Goal: Task Accomplishment & Management: Complete application form

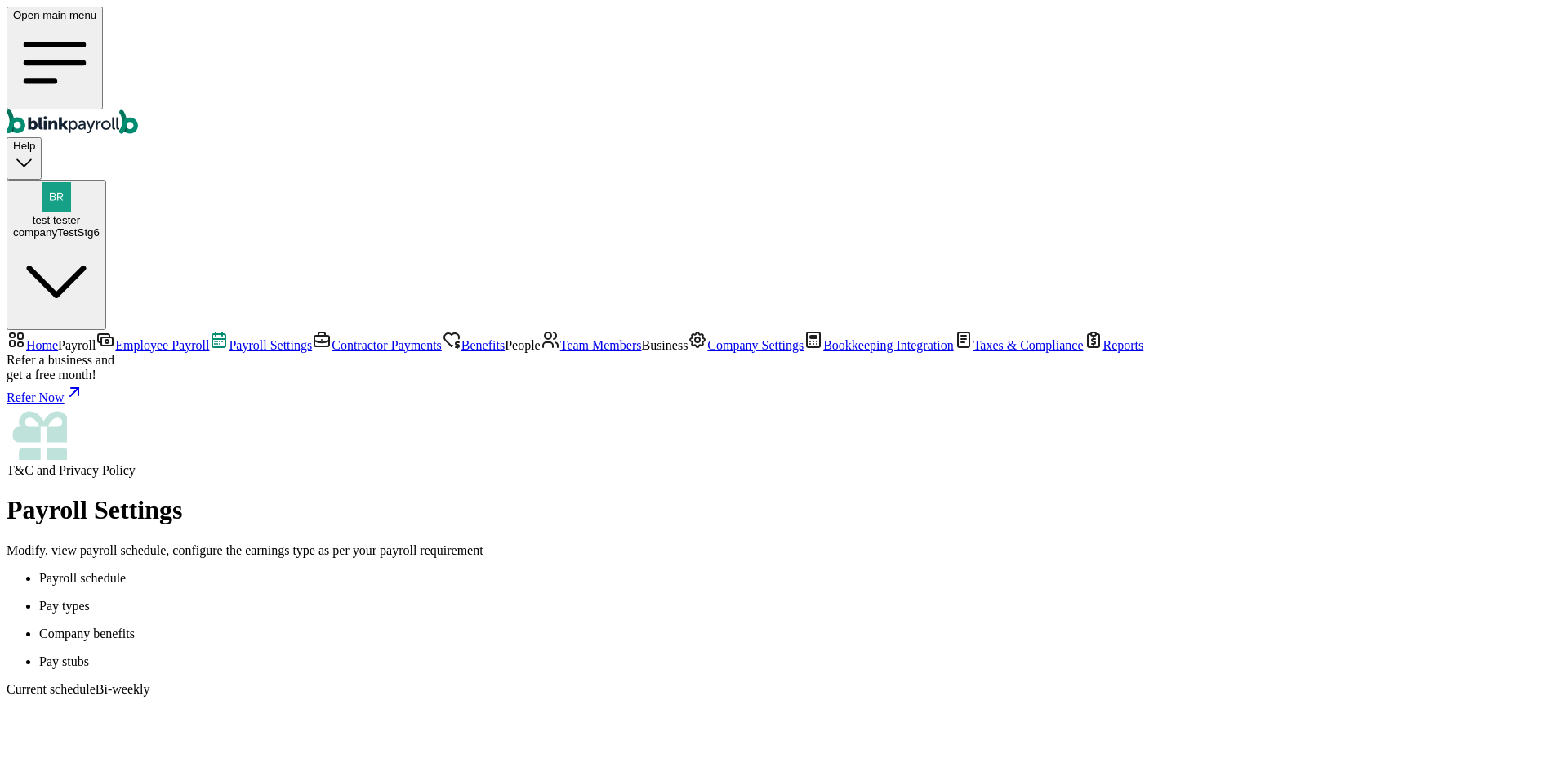
scroll to position [148, 0]
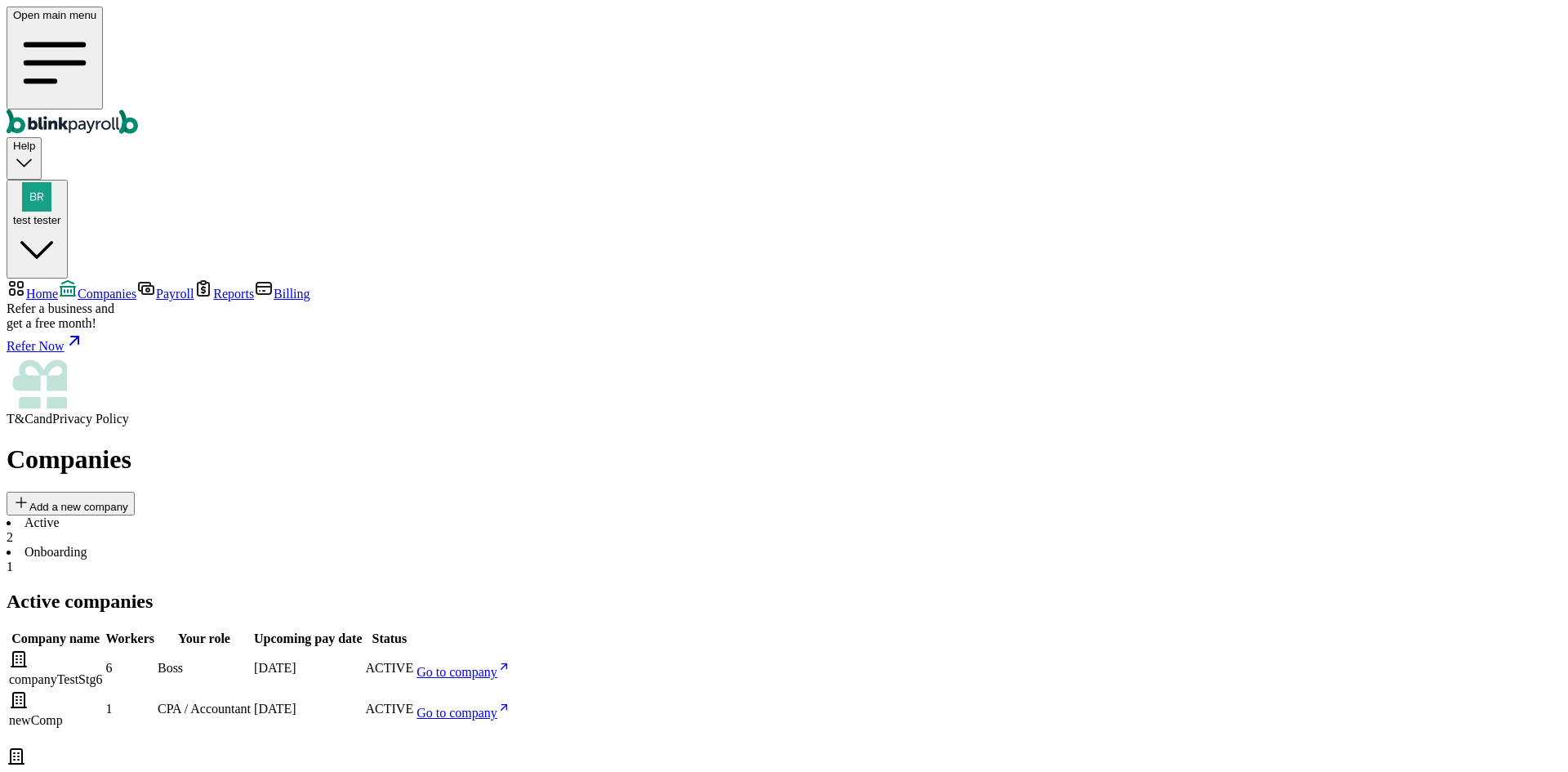
click at [62, 214] on span "test tester" at bounding box center [36, 220] width 48 height 13
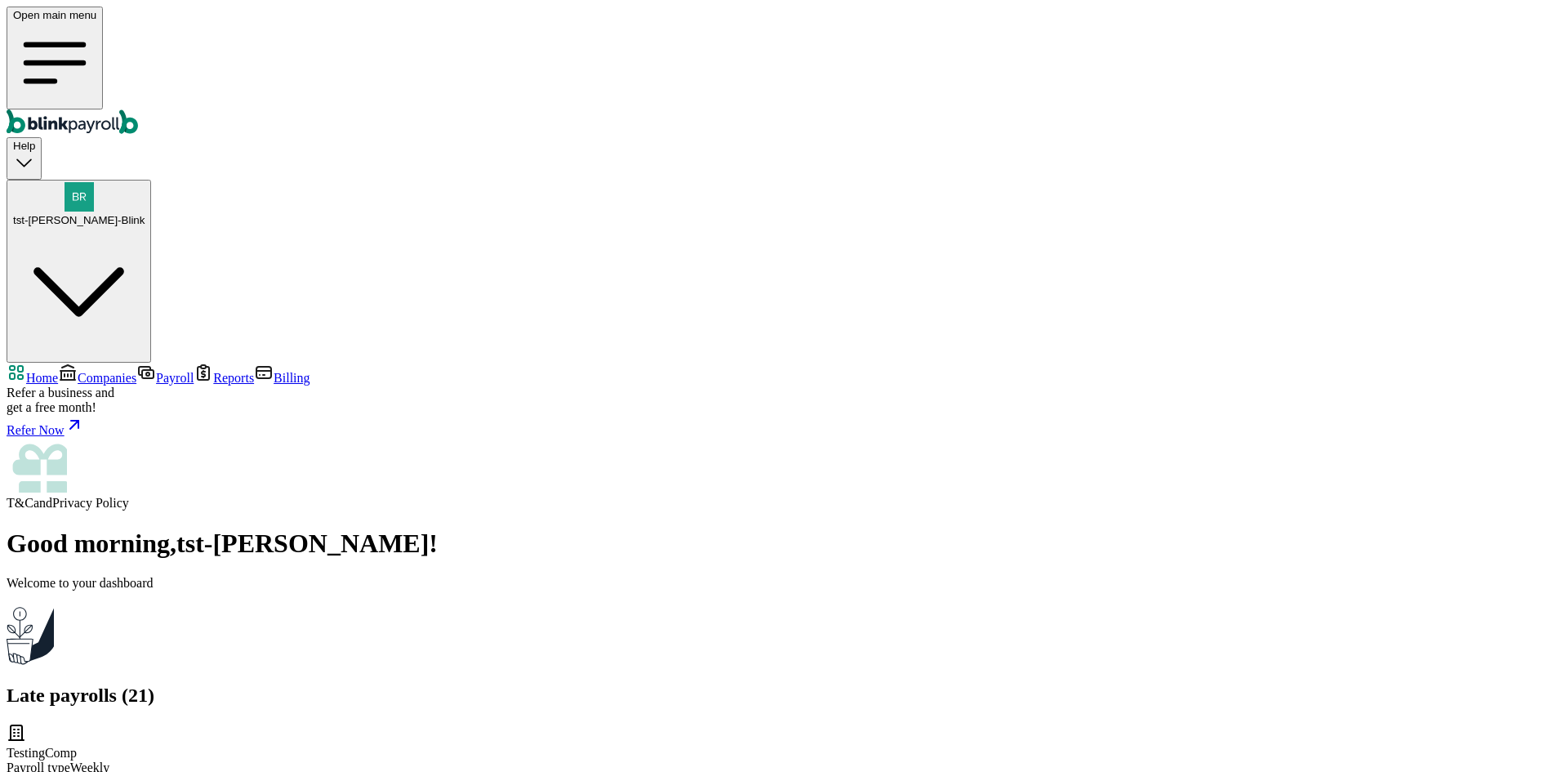
click at [137, 371] on link "Companies" at bounding box center [97, 378] width 78 height 14
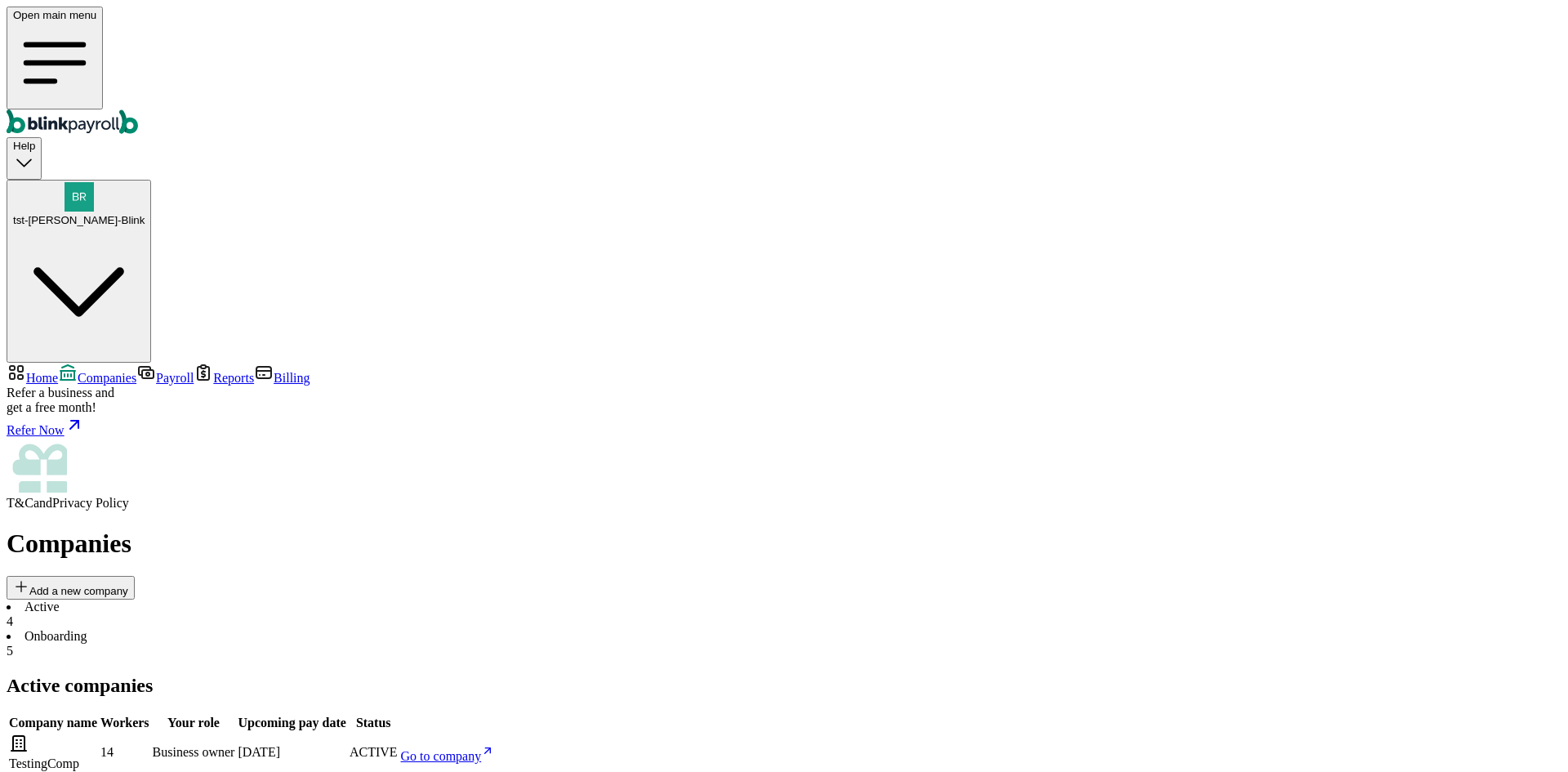
click at [495, 750] on link "Go to company" at bounding box center [448, 756] width 94 height 14
click at [482, 750] on span "Go to company" at bounding box center [442, 756] width 81 height 14
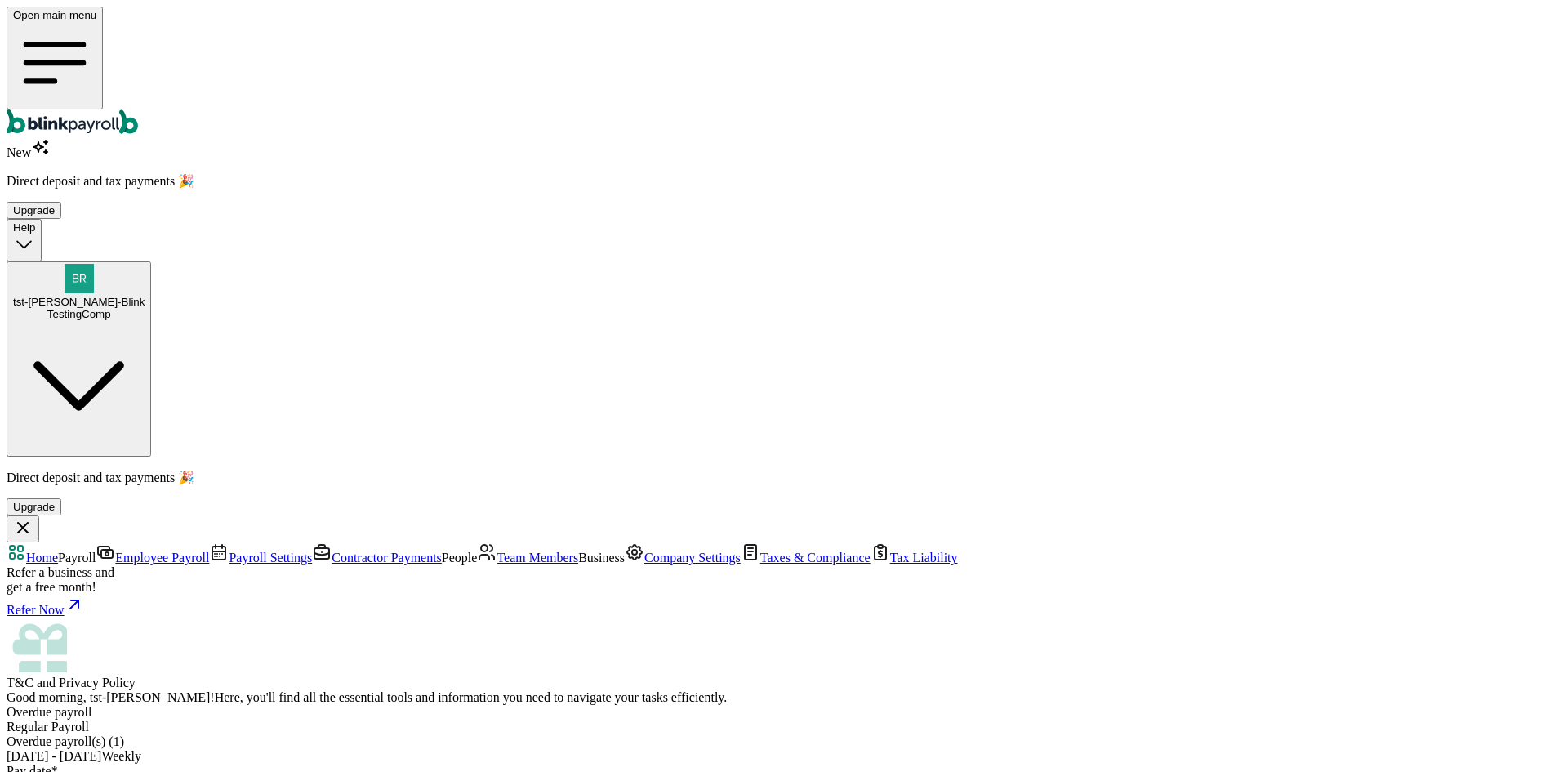
click at [496, 551] on span "Team Members" at bounding box center [537, 558] width 82 height 14
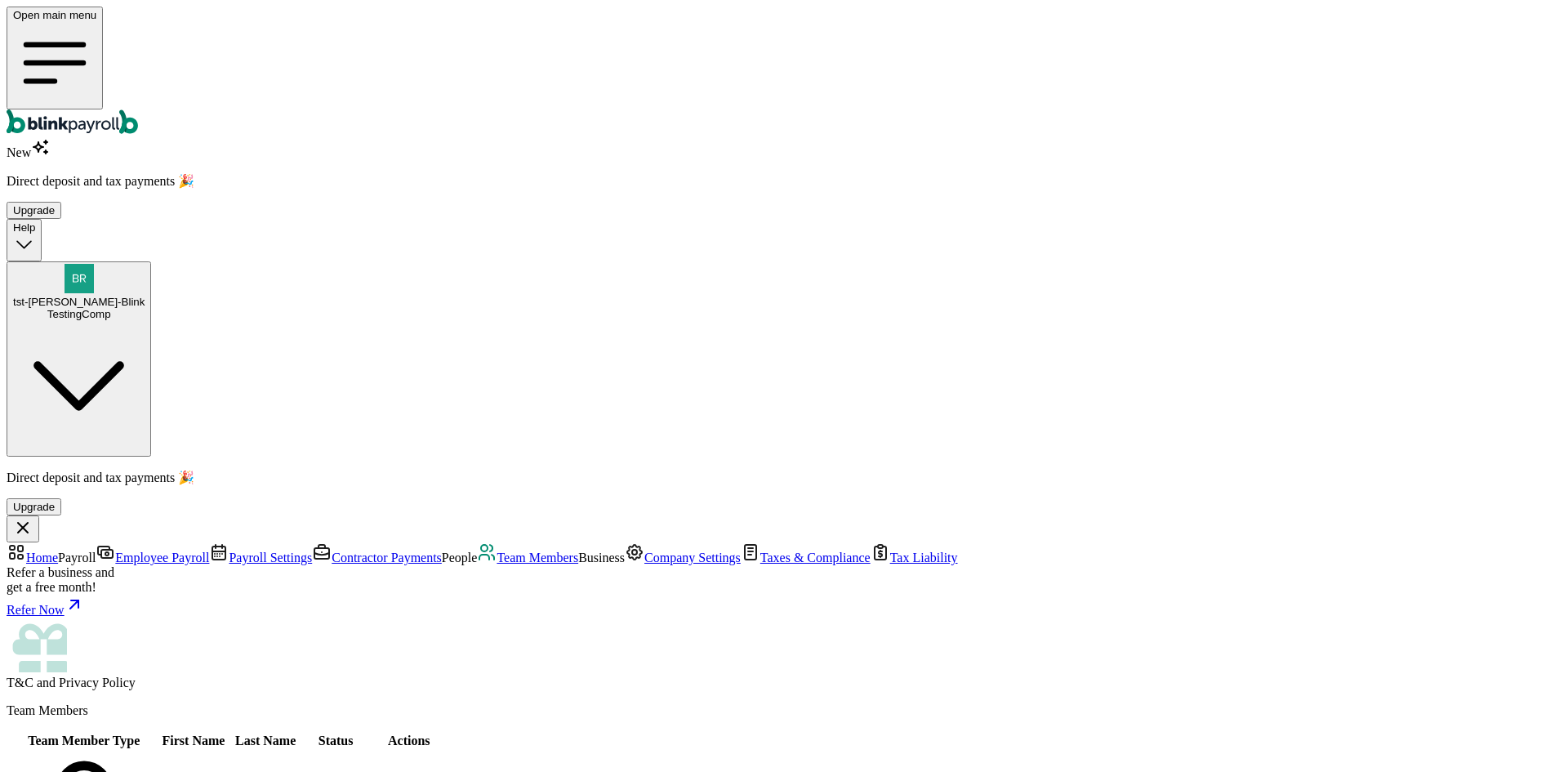
scroll to position [405, 0]
click at [496, 551] on span "Team Members" at bounding box center [537, 558] width 82 height 14
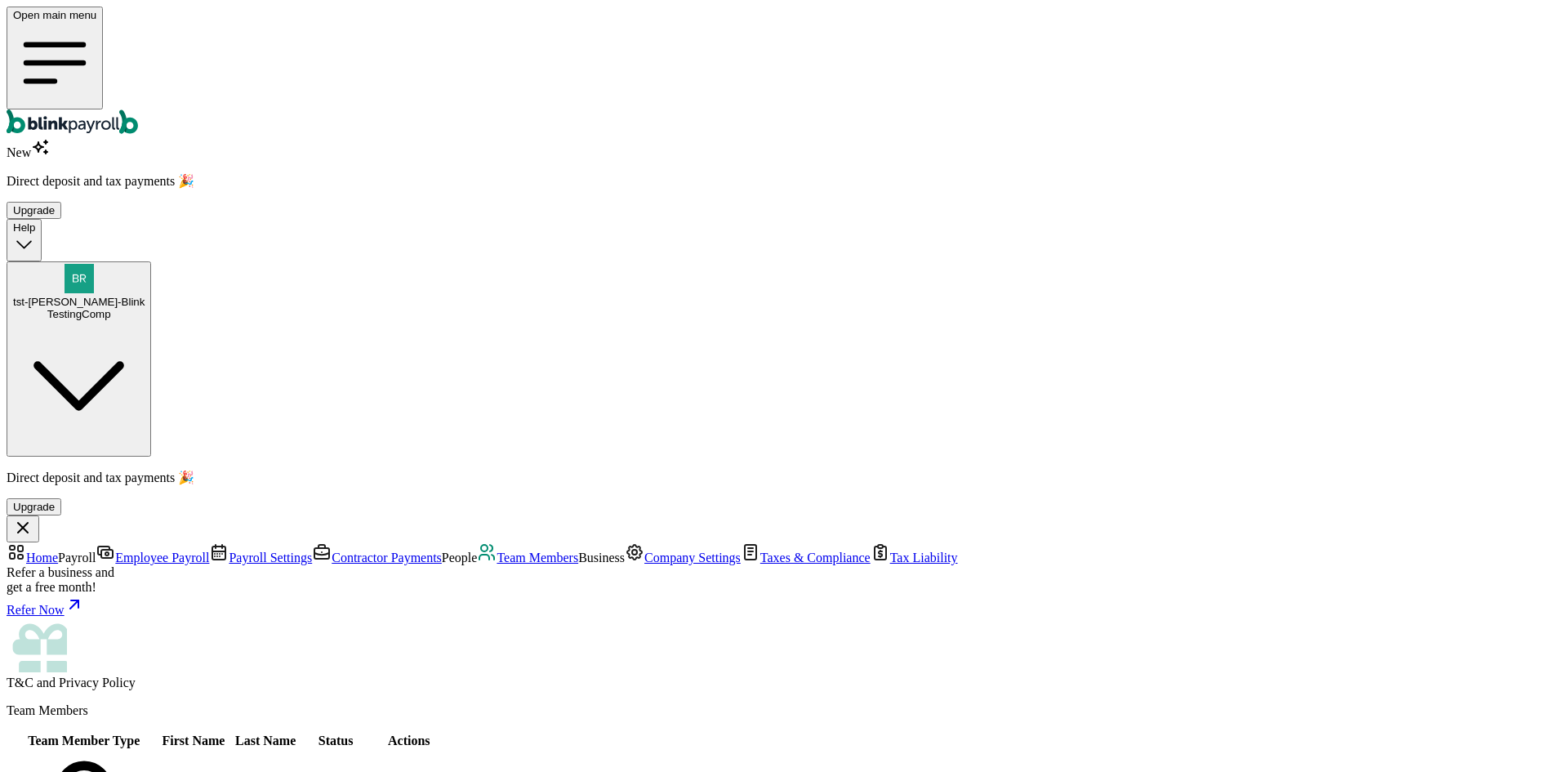
scroll to position [405, 0]
select select "employee"
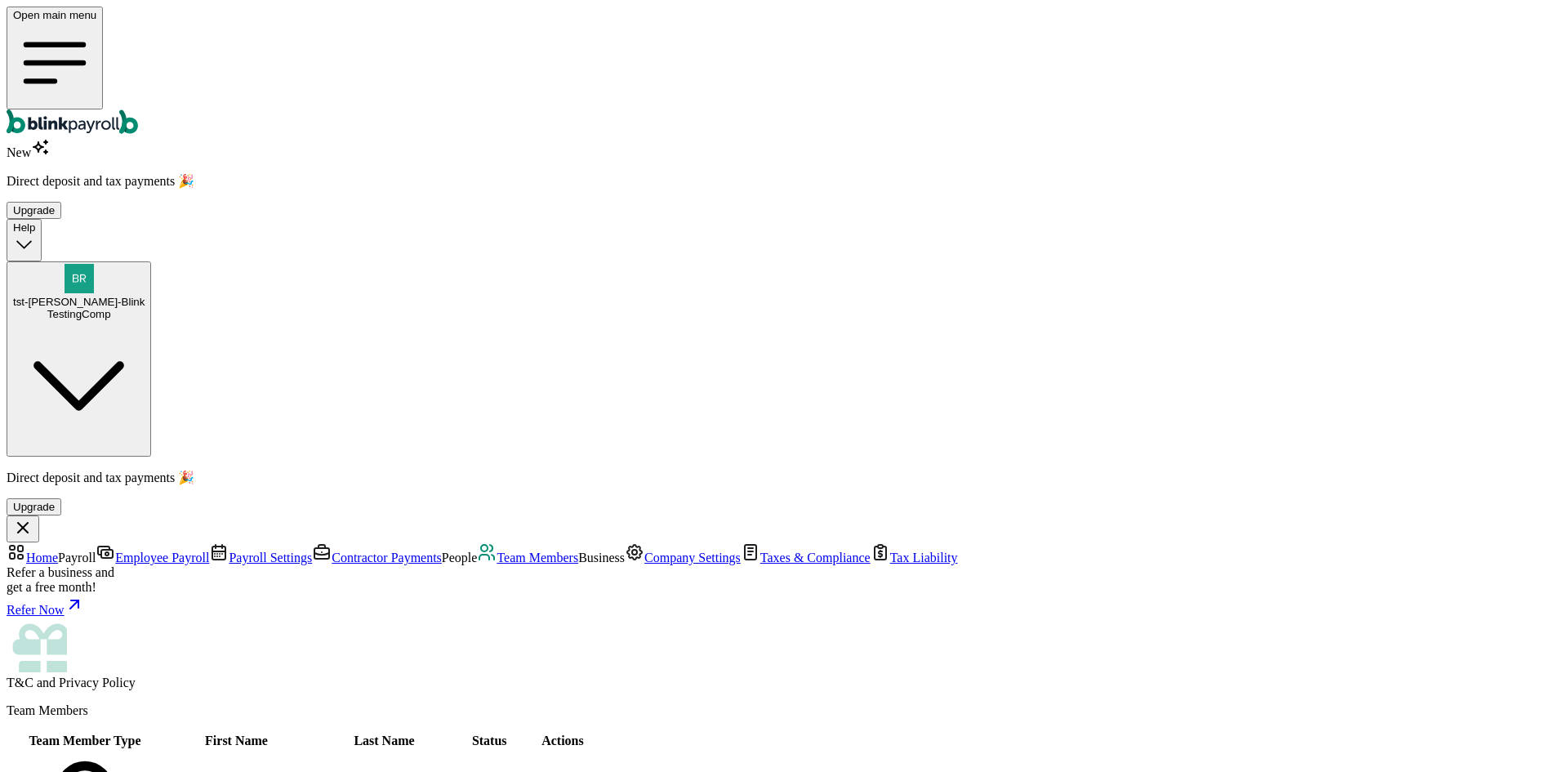
type input "test"
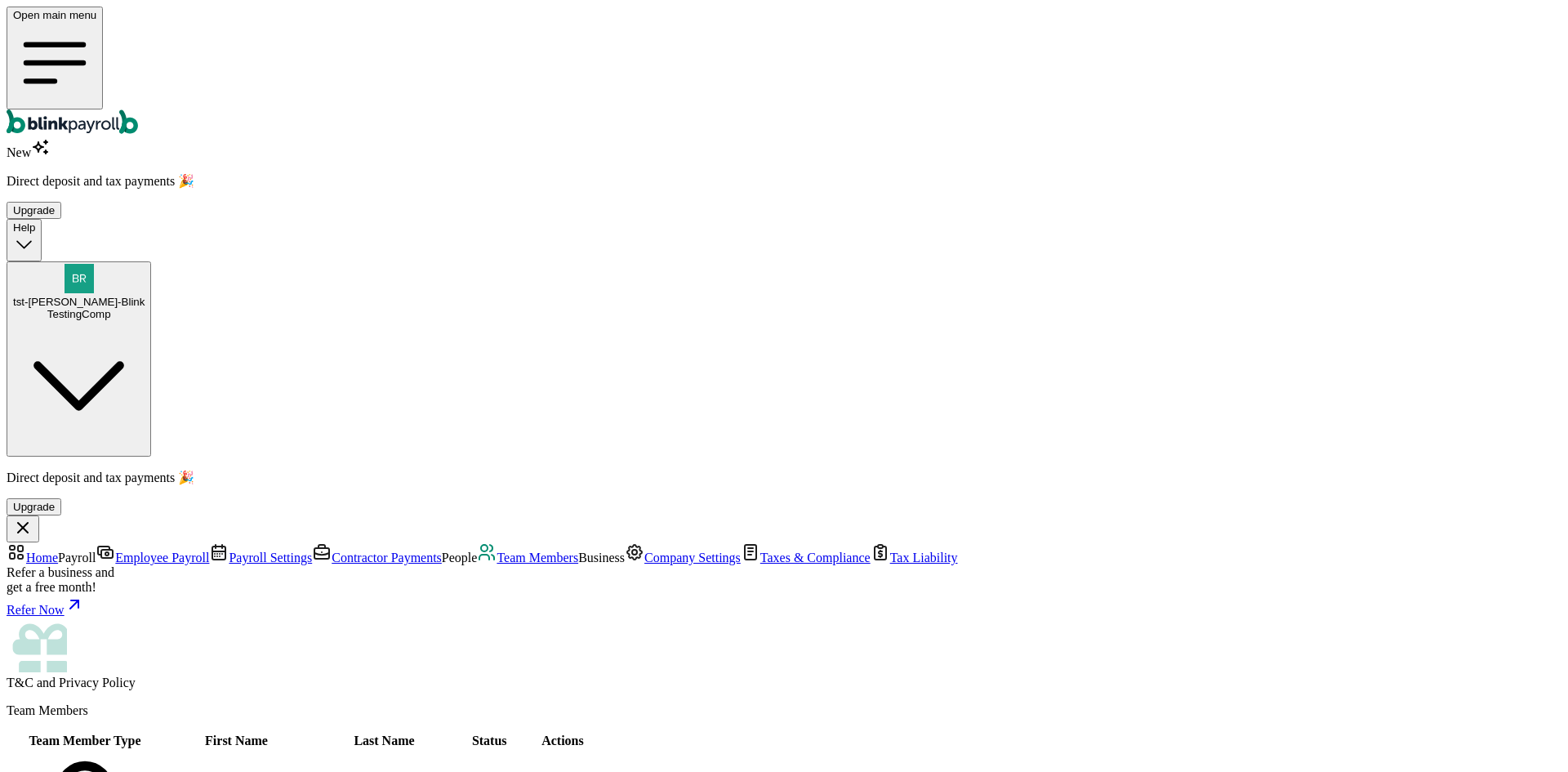
type input "empl"
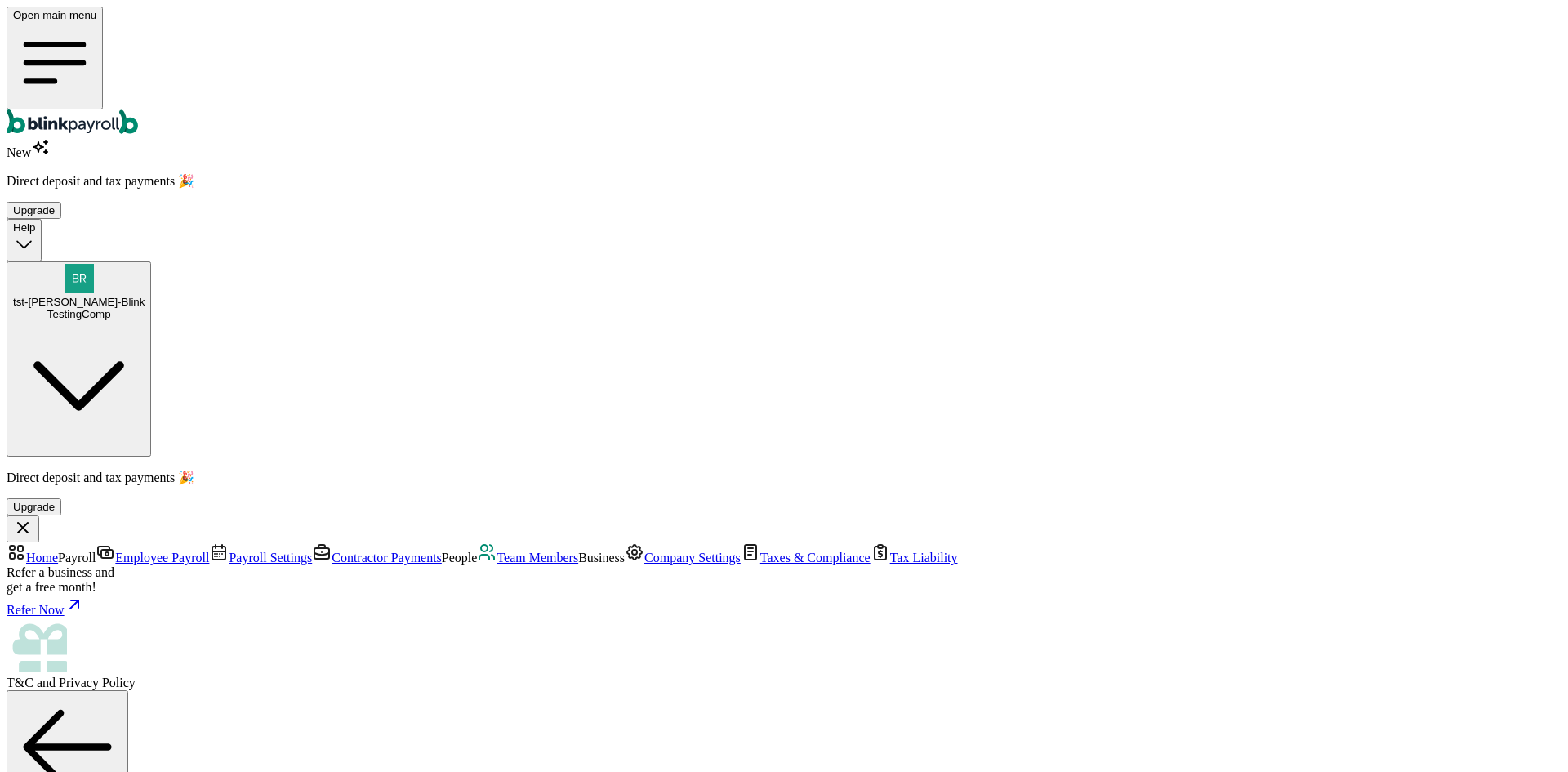
type input "[DATE]"
select select "[STREET_ADDRESS]"
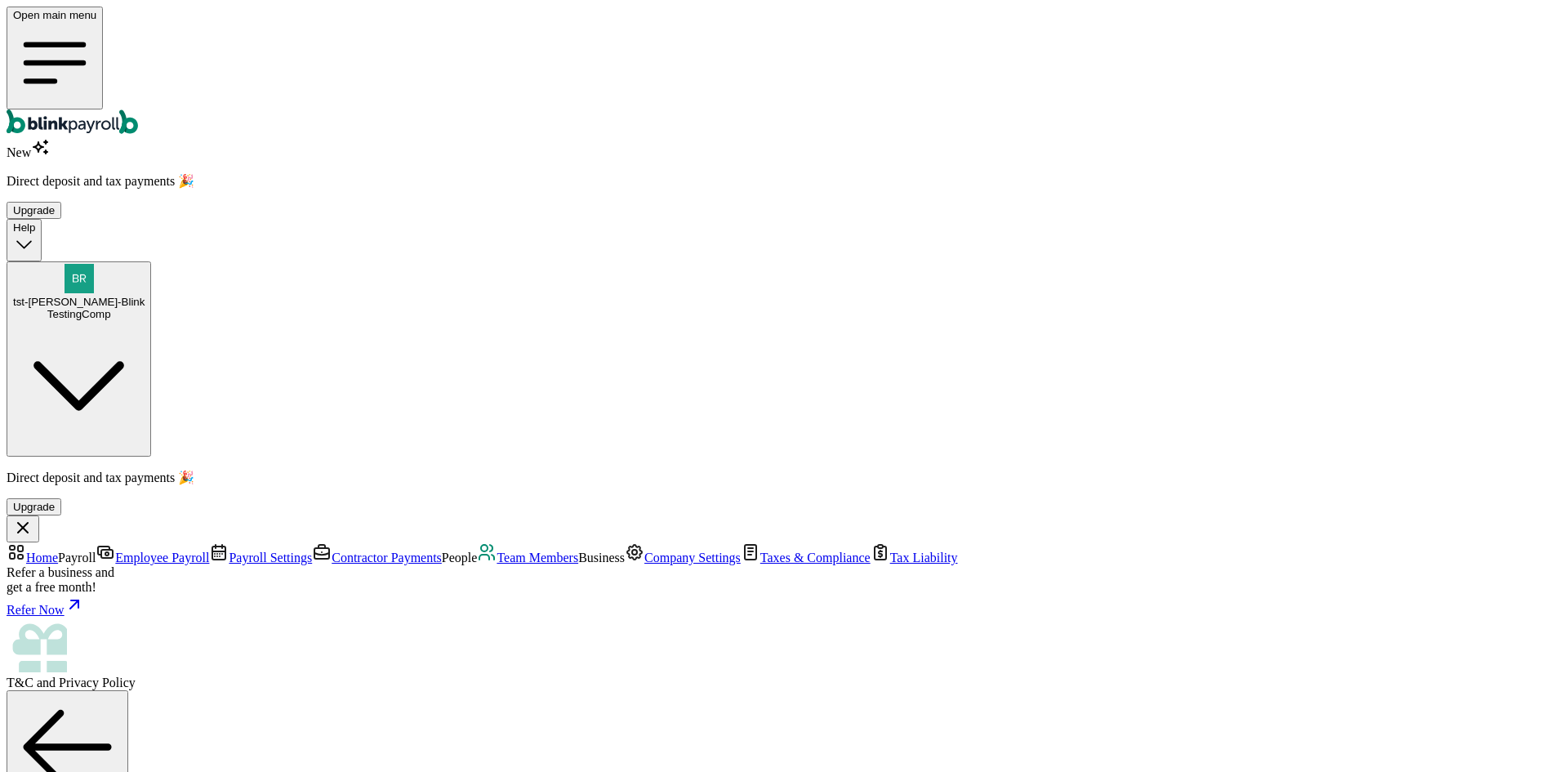
radio input "true"
drag, startPoint x: 373, startPoint y: 450, endPoint x: 372, endPoint y: 442, distance: 8.1
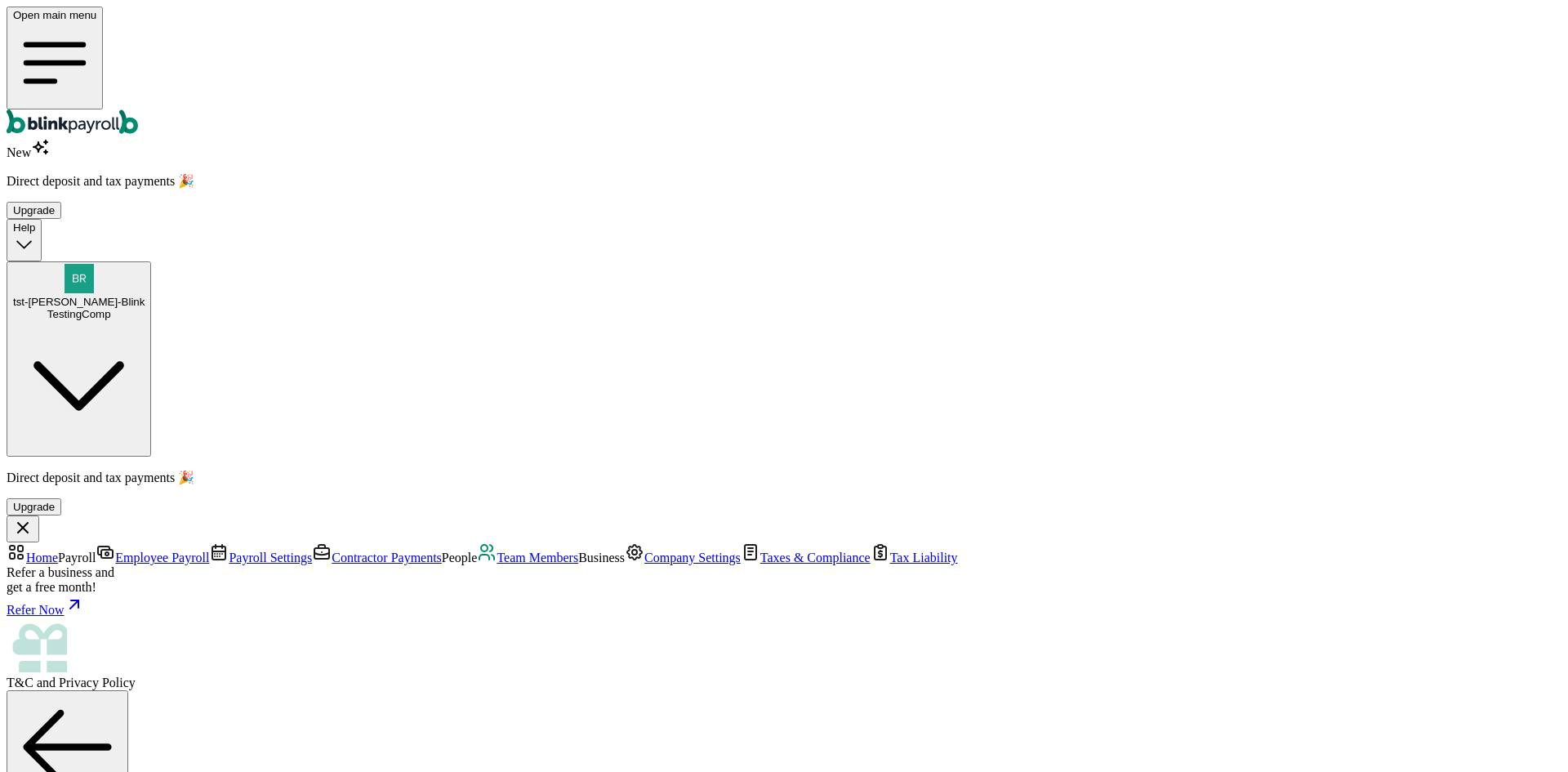
type input "2,000"
select select "3"
type input "17.31"
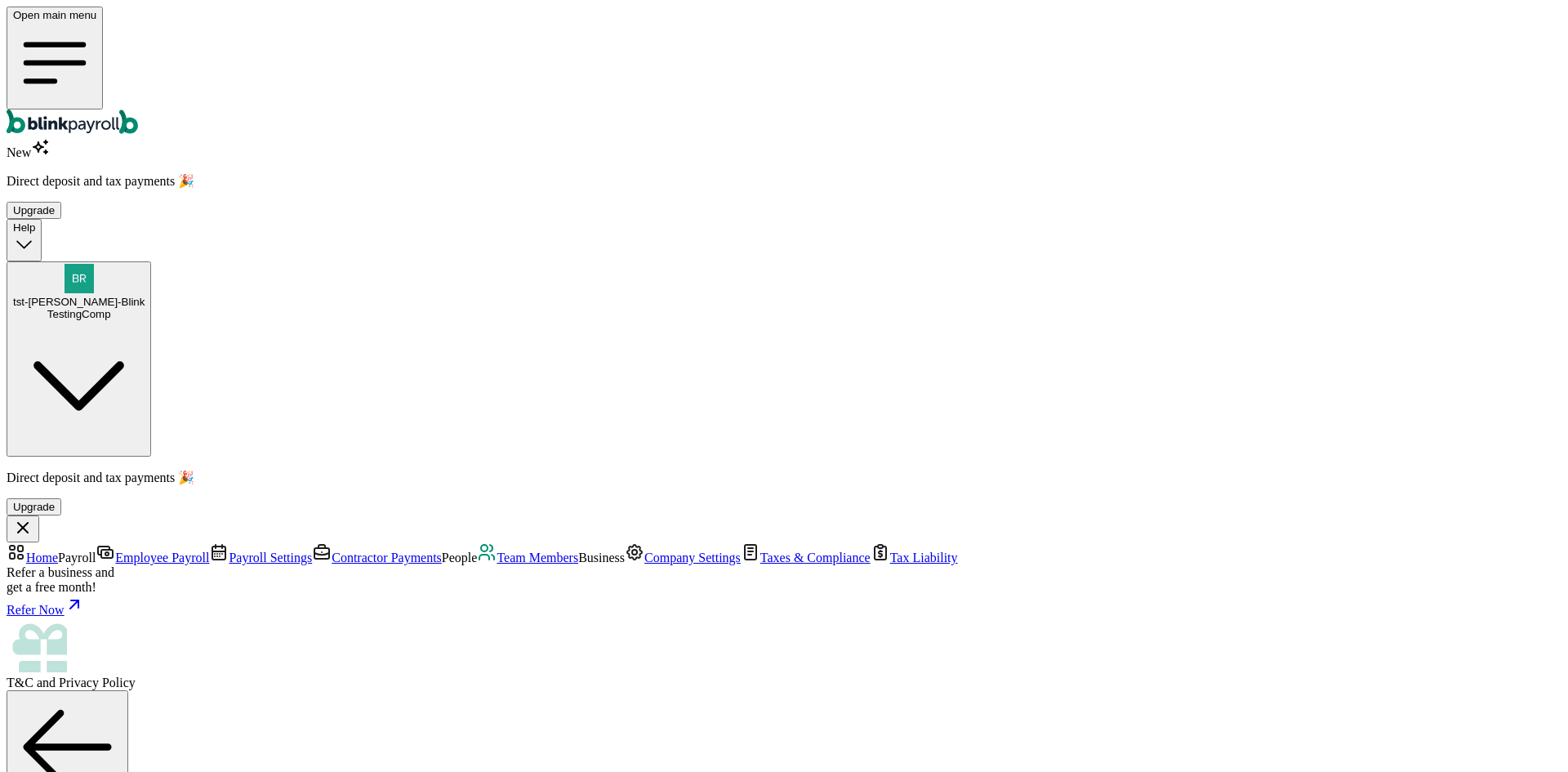
radio input "true"
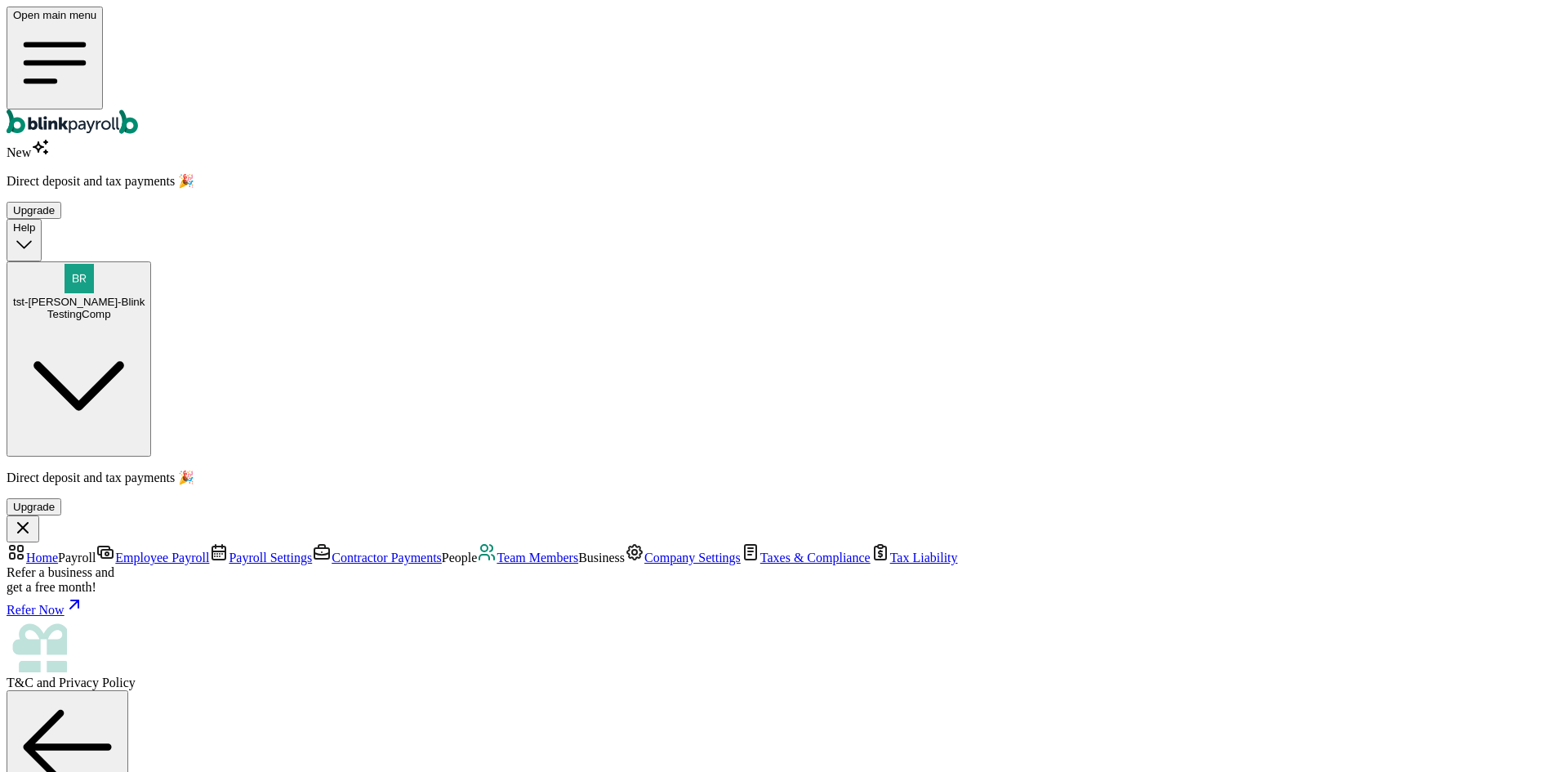
scroll to position [0, 0]
drag, startPoint x: 559, startPoint y: 719, endPoint x: 554, endPoint y: 698, distance: 21.6
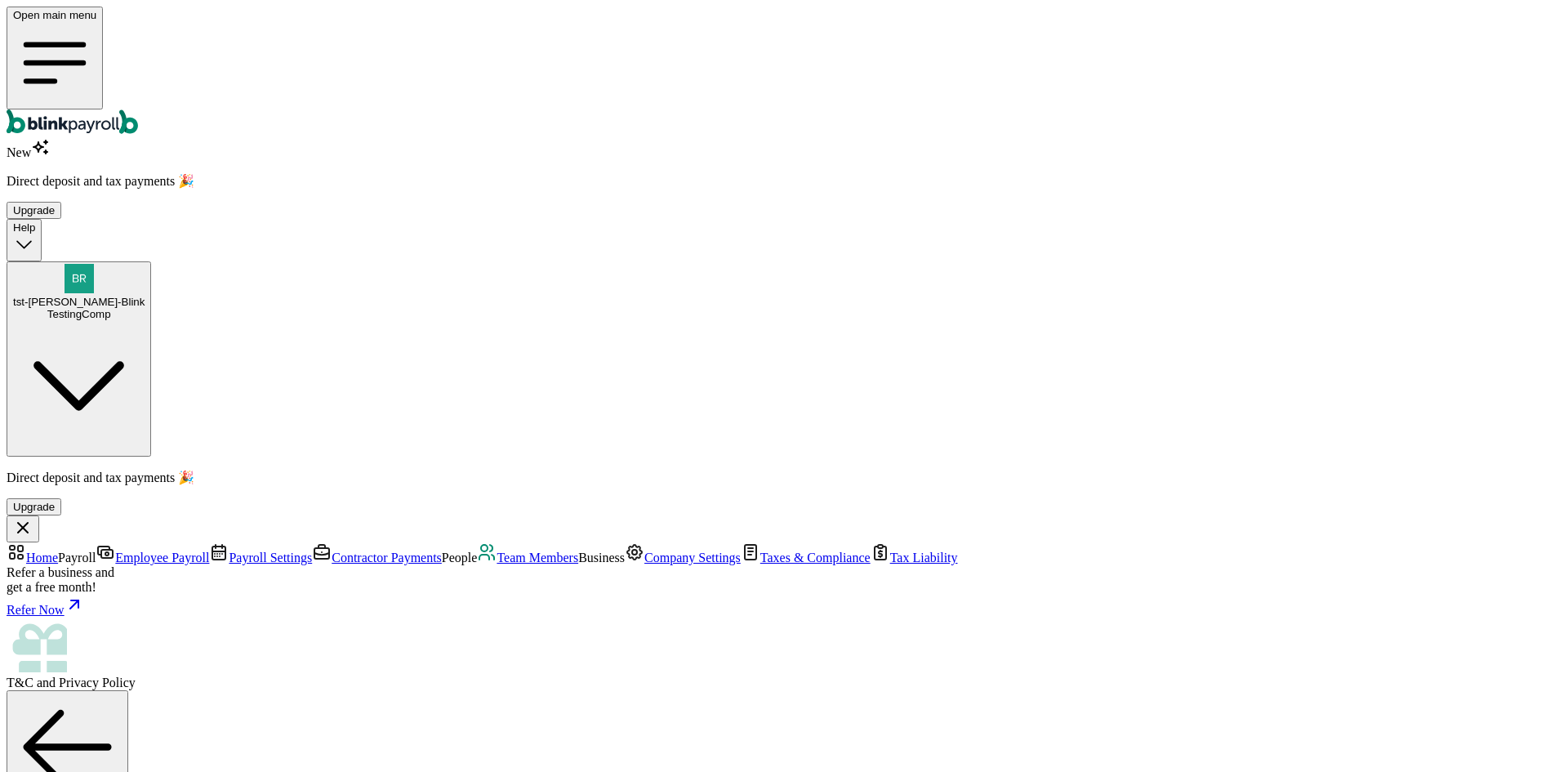
radio input "true"
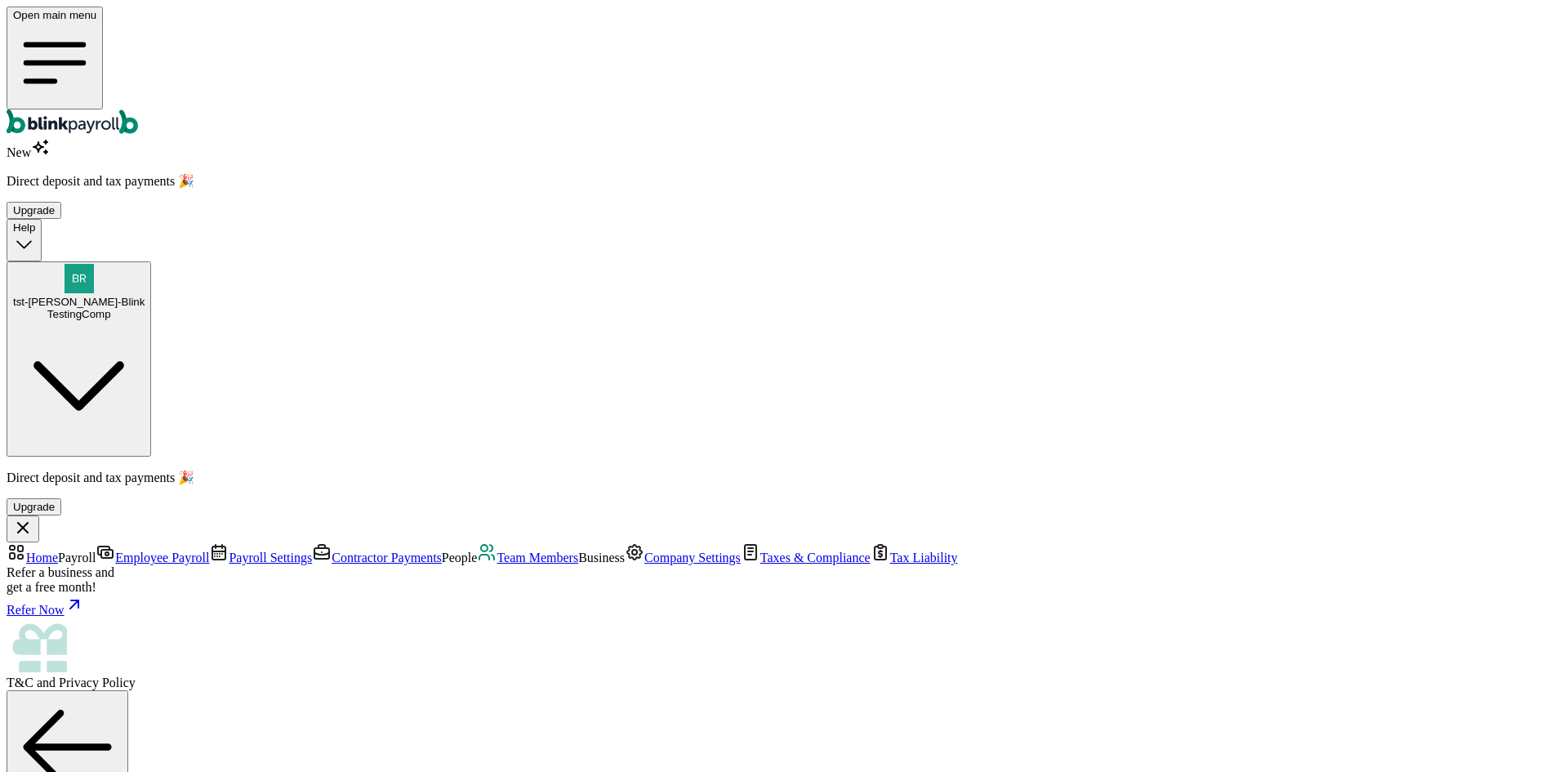
scroll to position [46, 0]
type input "656-64-3232"
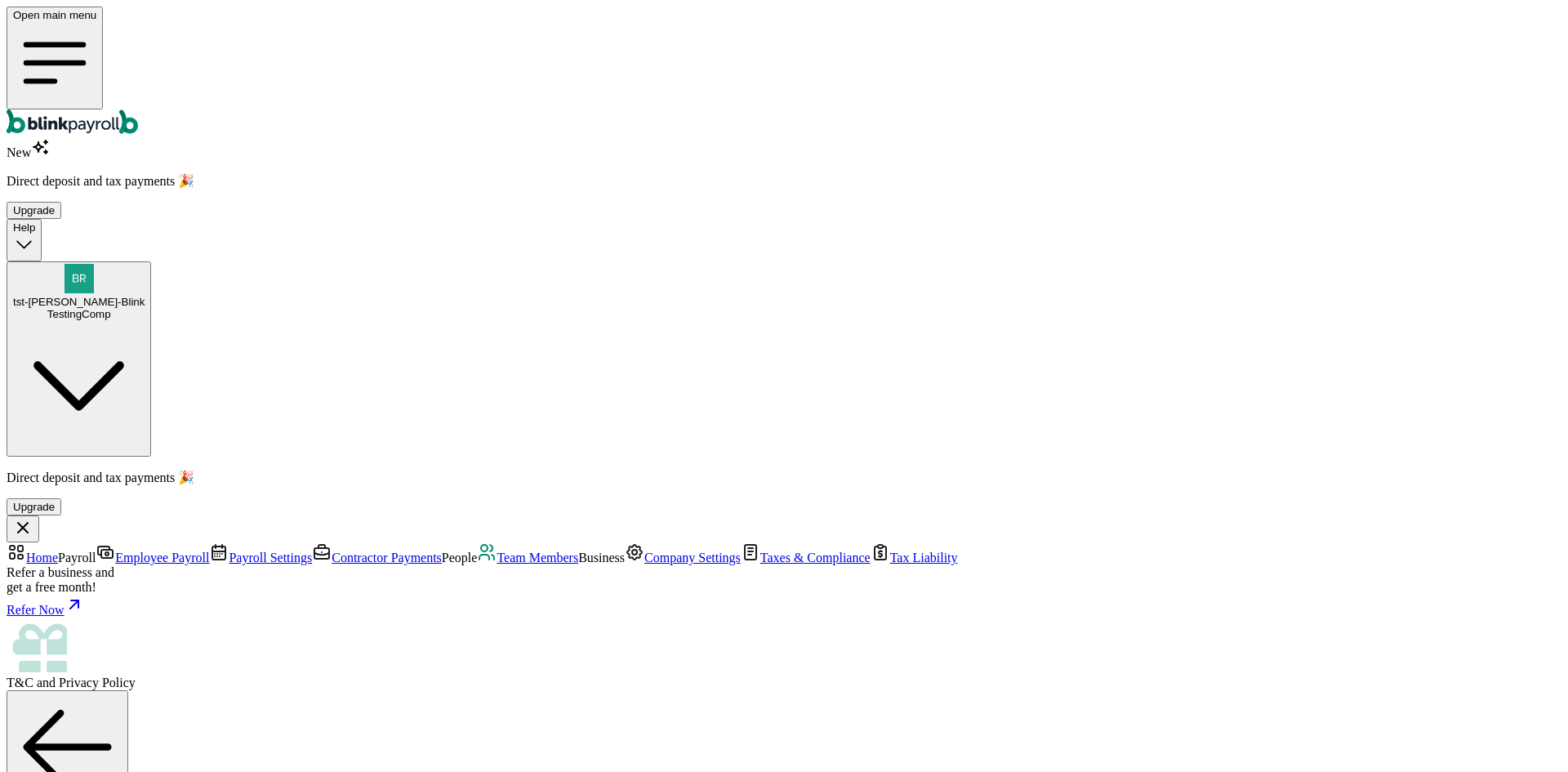
type input "[STREET_ADDRESS]"
type input "[GEOGRAPHIC_DATA]"
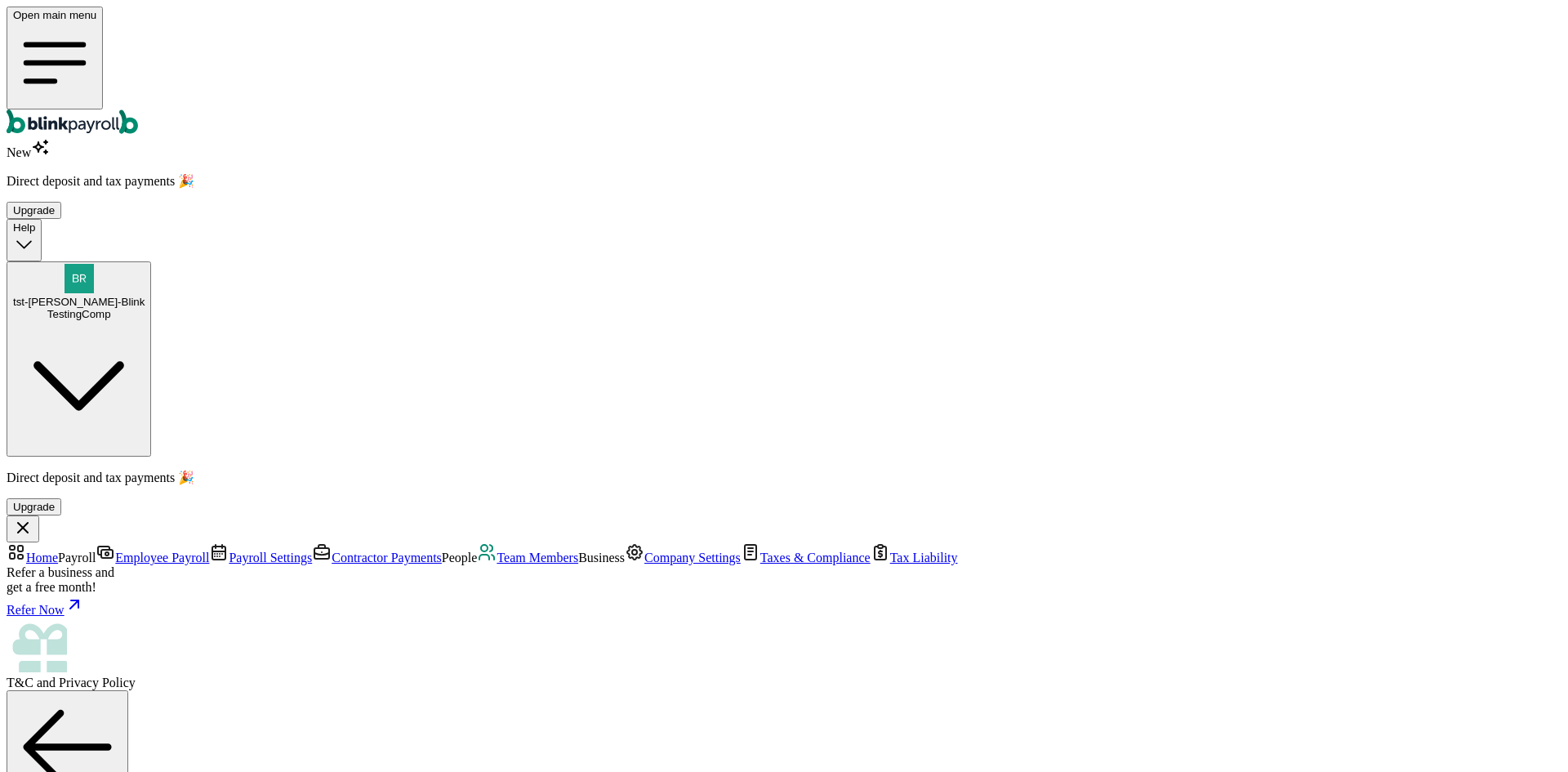
type input "FL"
type input "33712"
select select "S"
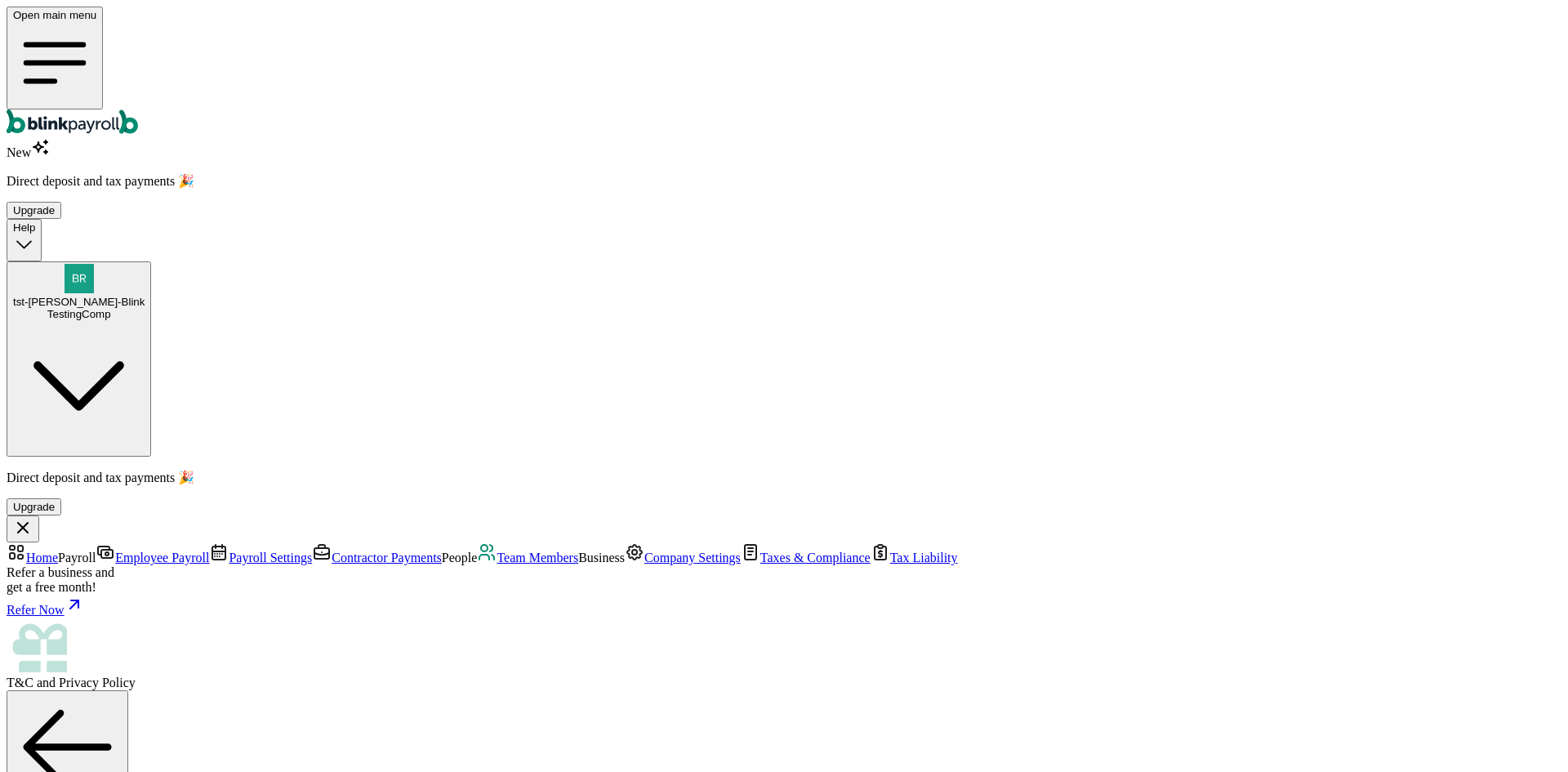
scroll to position [0, 0]
select select "[STREET_ADDRESS]"
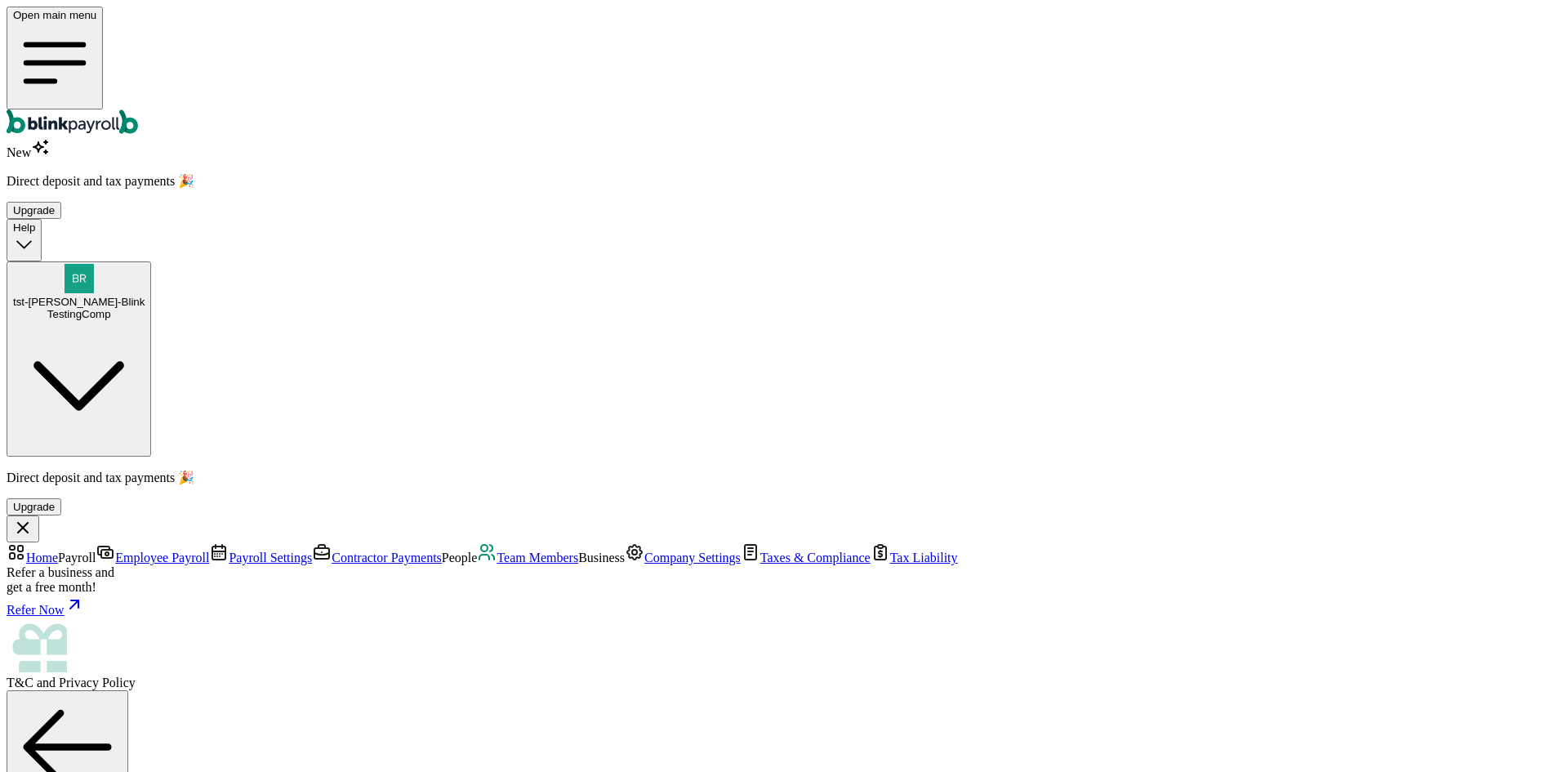
select select "3"
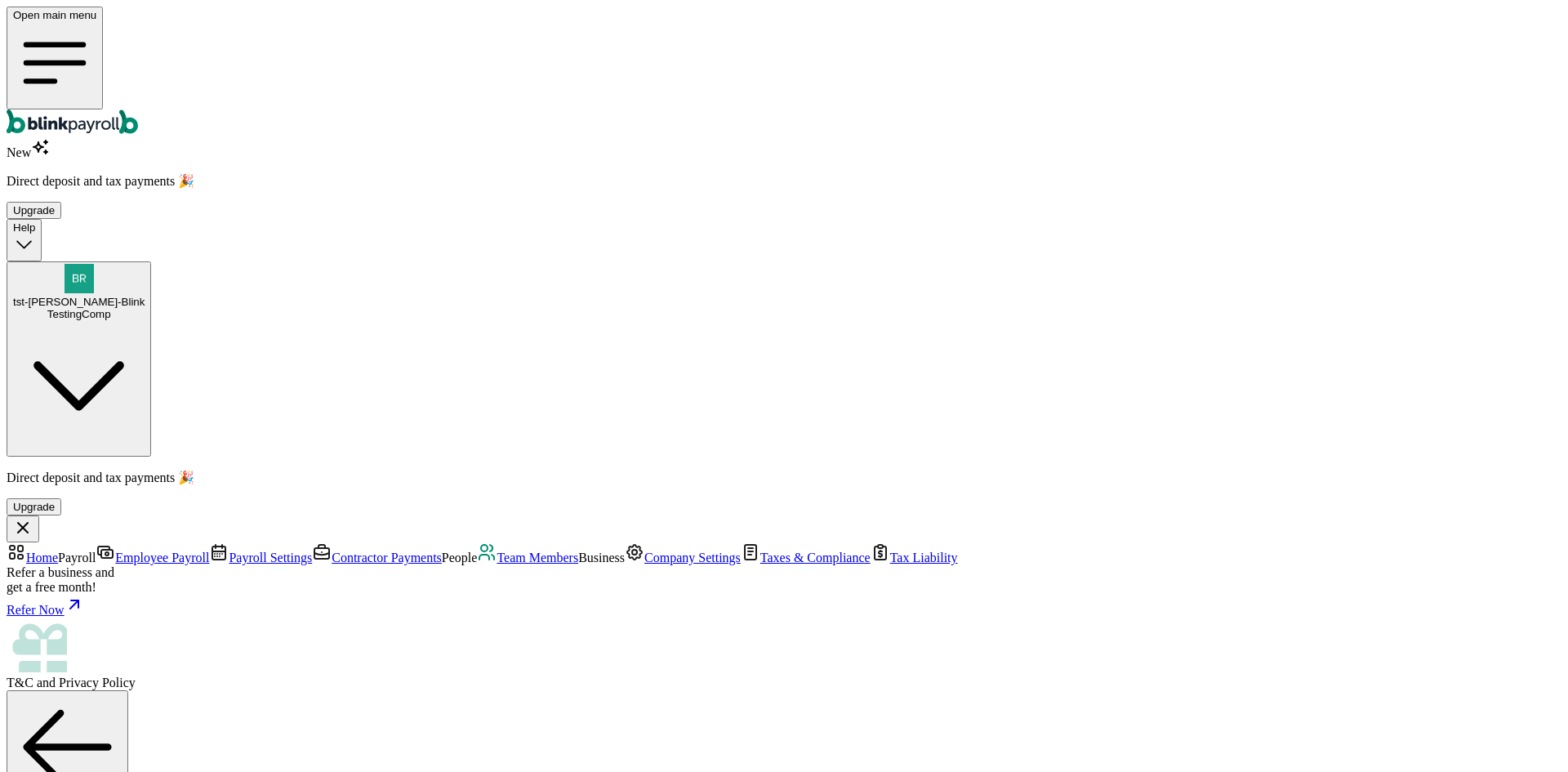
select select "[STREET_ADDRESS]"
select select "3"
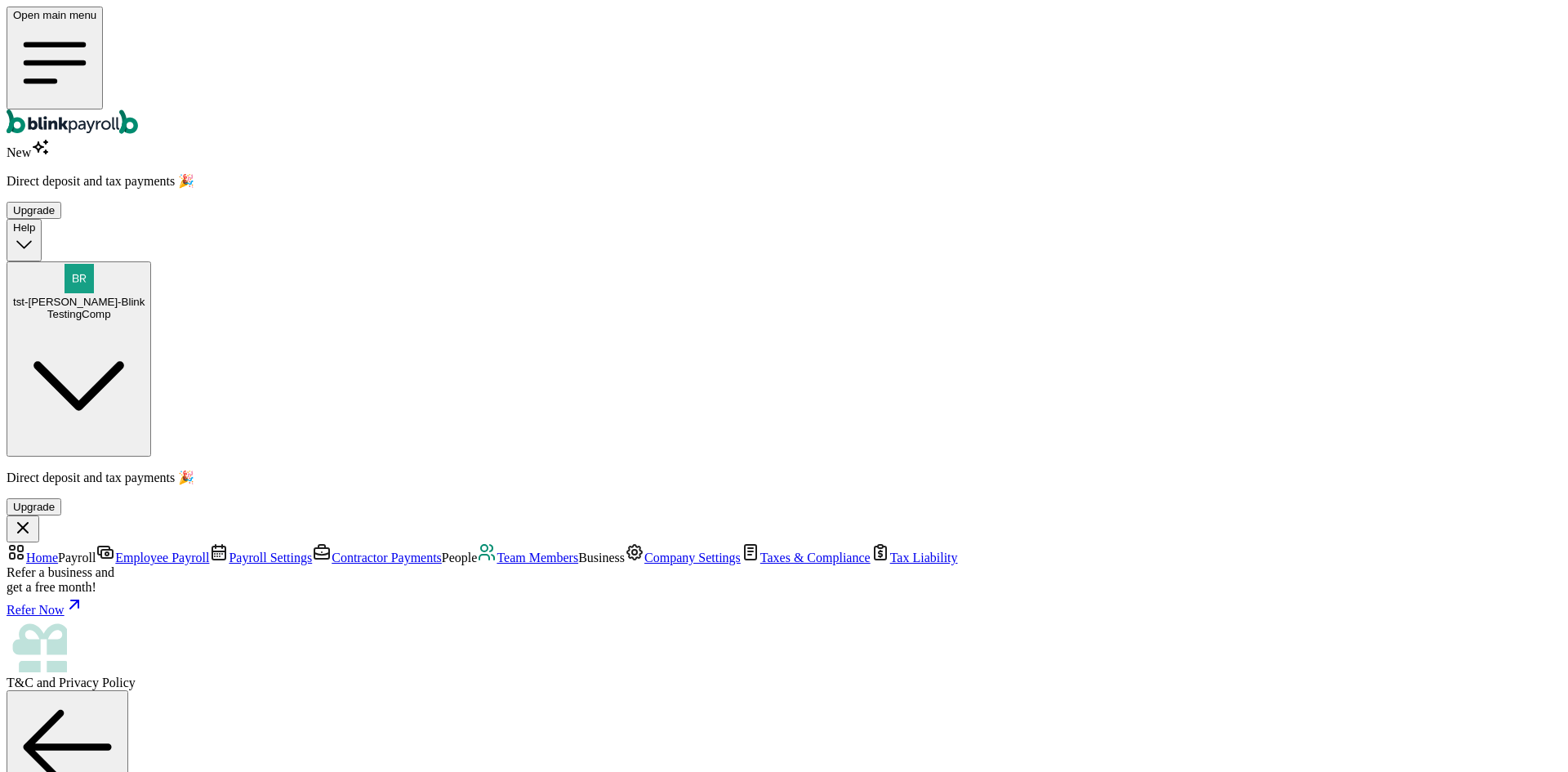
radio input "true"
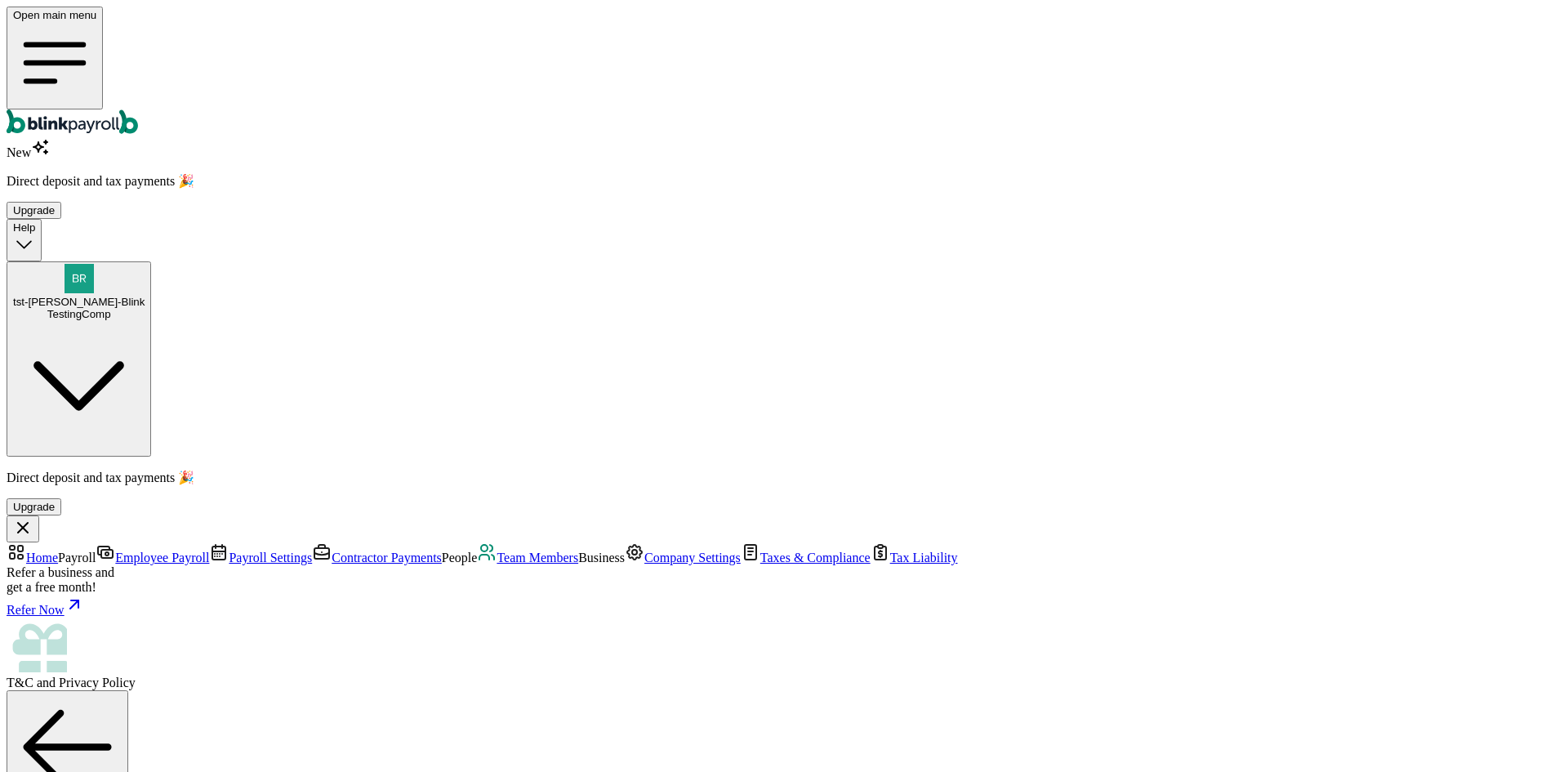
click at [477, 551] on link "Team Members" at bounding box center [528, 558] width 102 height 14
